Goal: Transaction & Acquisition: Book appointment/travel/reservation

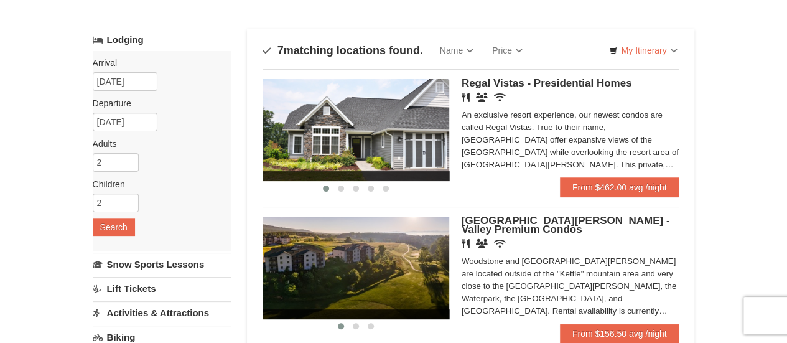
scroll to position [27, 0]
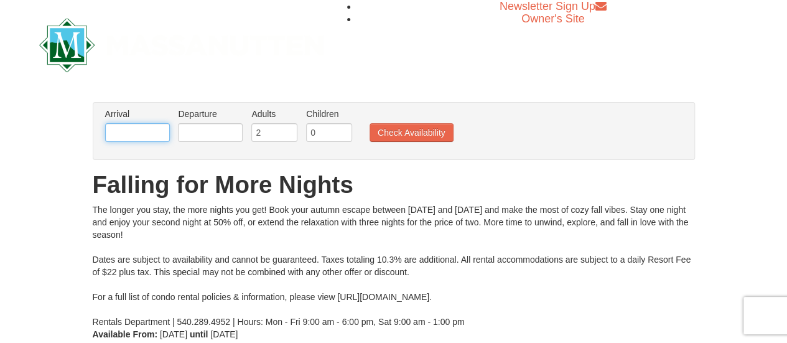
click at [143, 138] on input "text" at bounding box center [137, 132] width 65 height 19
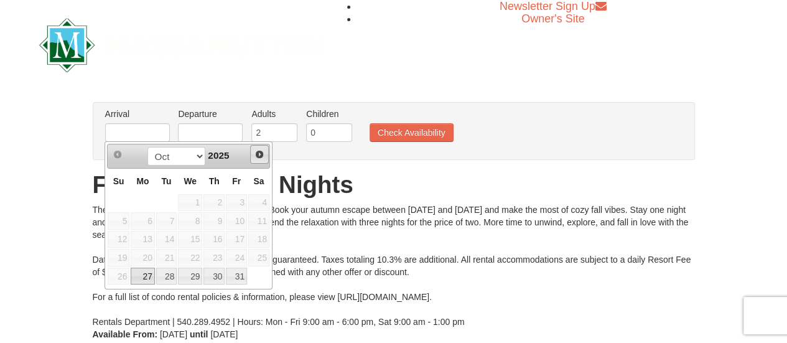
click at [261, 150] on span "Next" at bounding box center [259, 154] width 10 height 10
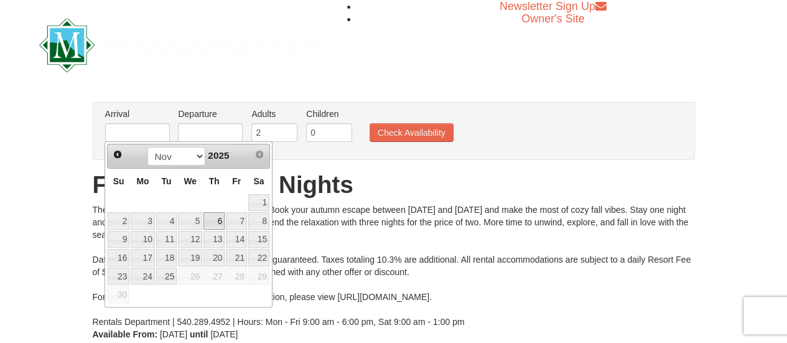
click at [221, 216] on link "6" at bounding box center [213, 220] width 21 height 17
type input "[DATE]"
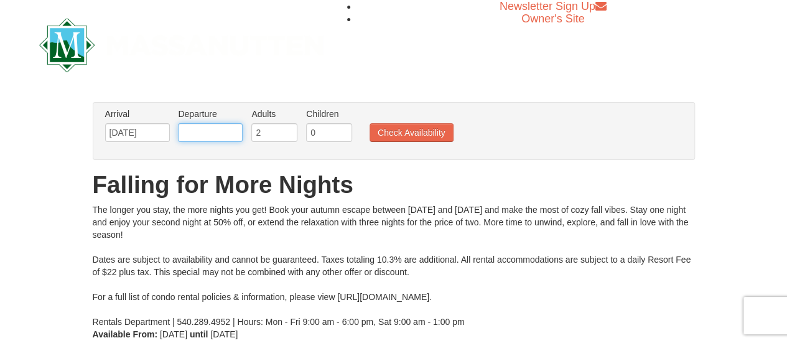
click at [224, 131] on input "text" at bounding box center [210, 132] width 65 height 19
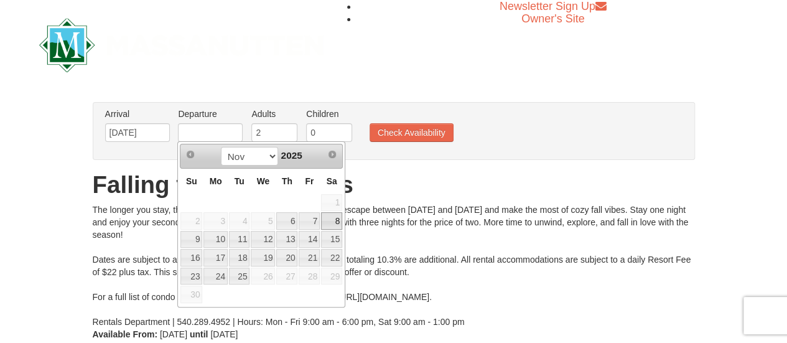
click at [338, 225] on link "8" at bounding box center [331, 220] width 21 height 17
type input "[DATE]"
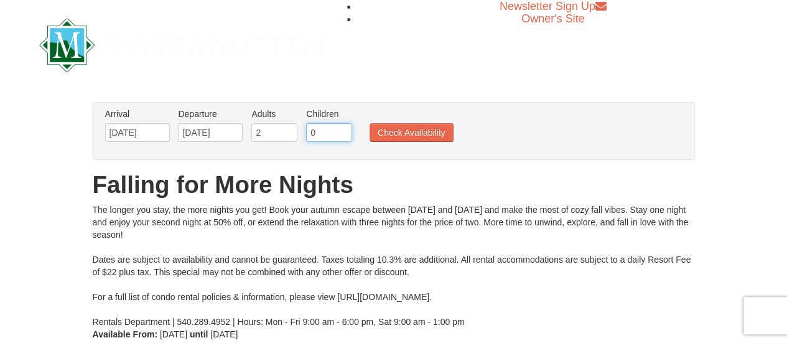
drag, startPoint x: 316, startPoint y: 131, endPoint x: 292, endPoint y: 131, distance: 24.3
click at [292, 131] on ul "Arrival Please format dates MM/DD/YYYY Please format dates MM/DD/YYYY 11/06/202…" at bounding box center [387, 128] width 570 height 40
type input "2"
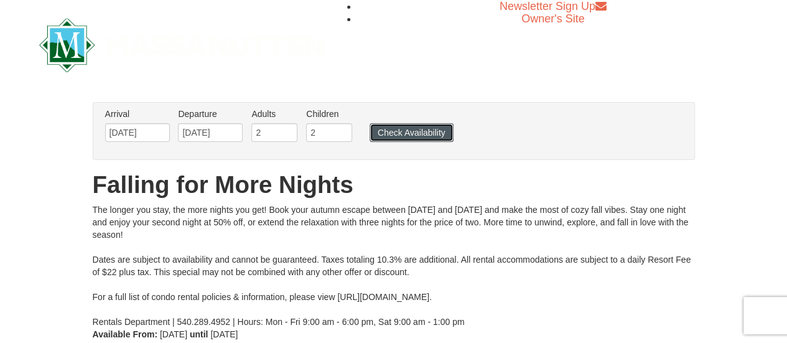
click at [420, 138] on button "Check Availability" at bounding box center [411, 132] width 84 height 19
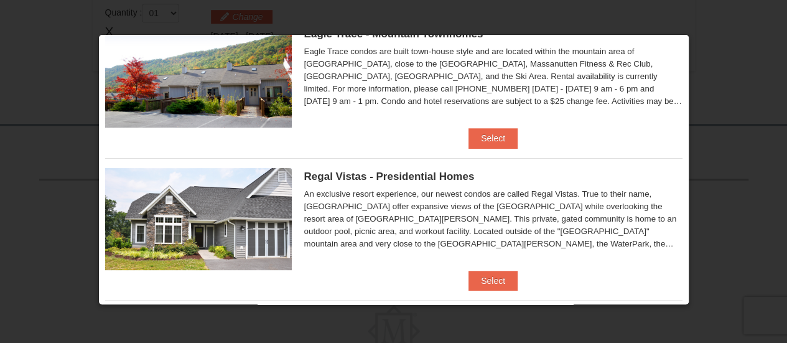
scroll to position [63, 0]
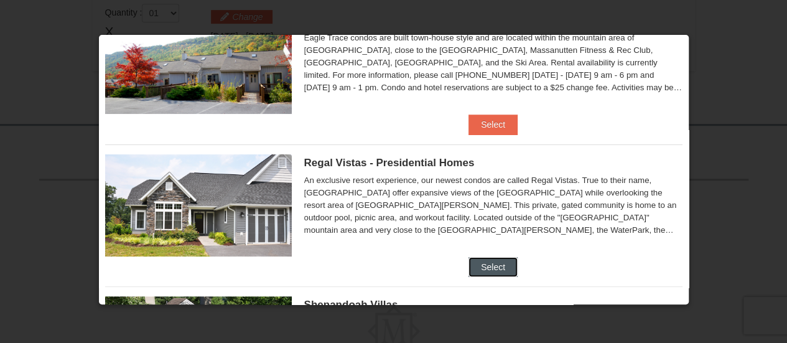
click at [495, 264] on button "Select" at bounding box center [492, 267] width 49 height 20
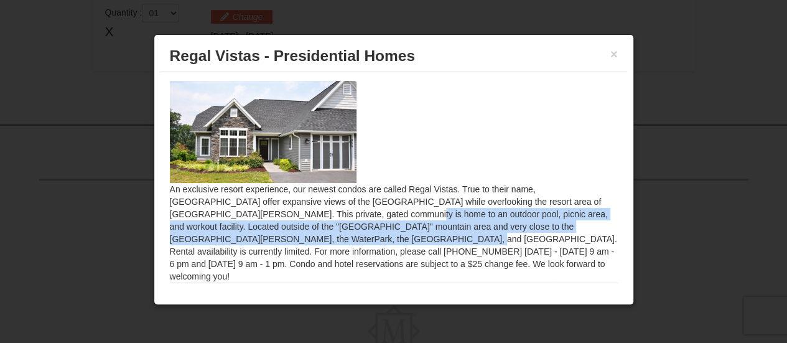
drag, startPoint x: 616, startPoint y: 202, endPoint x: 620, endPoint y: 226, distance: 24.5
click at [620, 226] on div "An exclusive resort experience, our newest condos are called Regal Vistas. True…" at bounding box center [393, 177] width 467 height 211
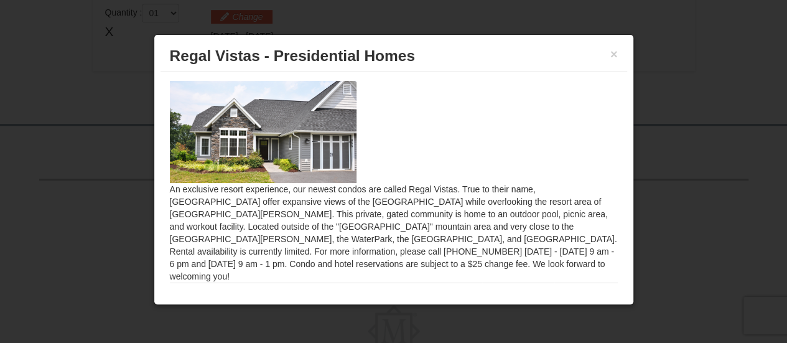
click at [529, 205] on div "An exclusive resort experience, our newest condos are called Regal Vistas. True…" at bounding box center [393, 177] width 467 height 211
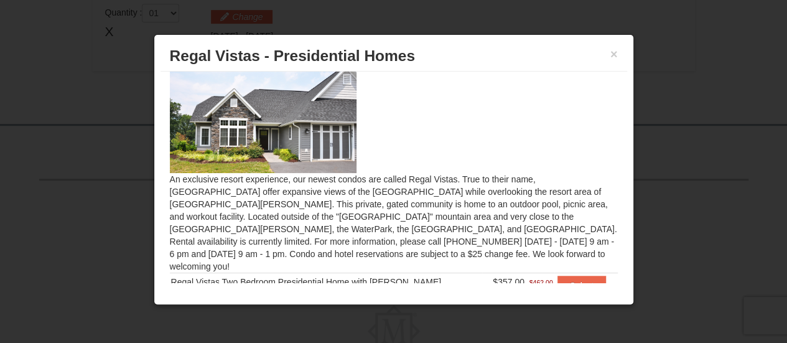
scroll to position [34, 0]
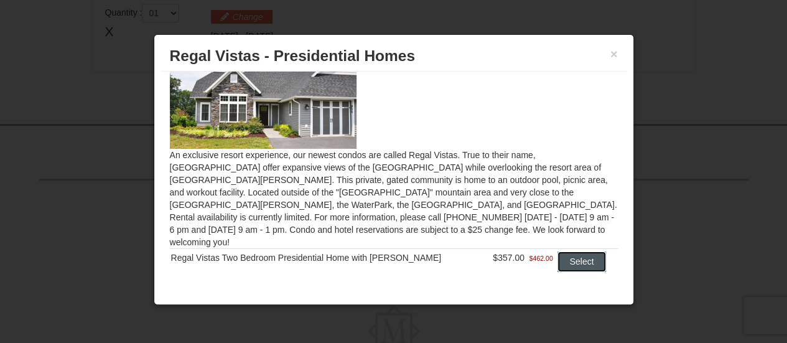
click at [567, 251] on button "Select" at bounding box center [581, 261] width 49 height 20
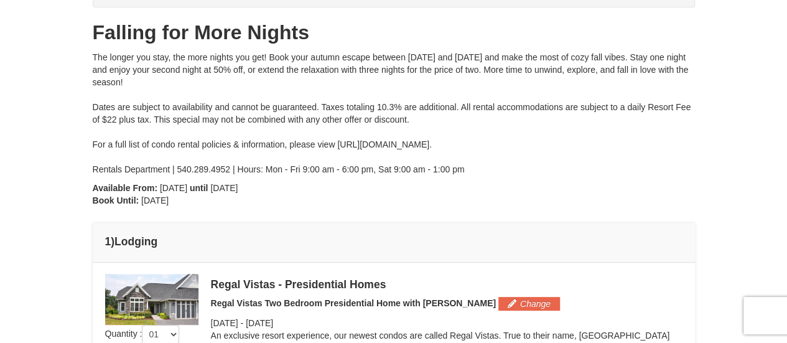
scroll to position [132, 0]
